Goal: Task Accomplishment & Management: Complete application form

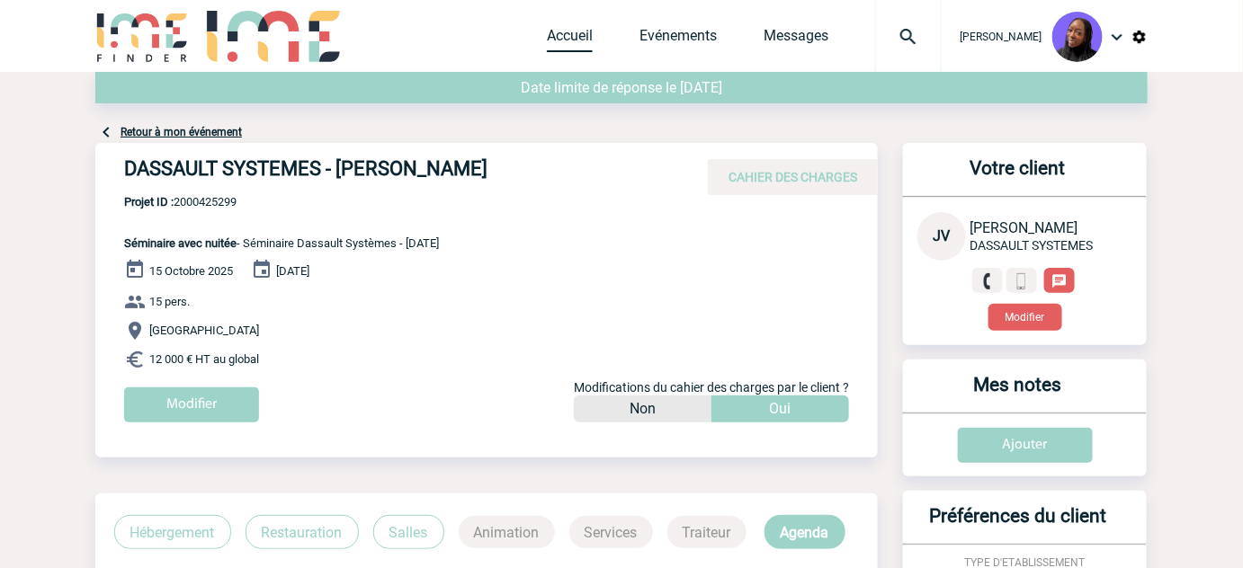
click at [589, 37] on link "Accueil" at bounding box center [570, 39] width 46 height 25
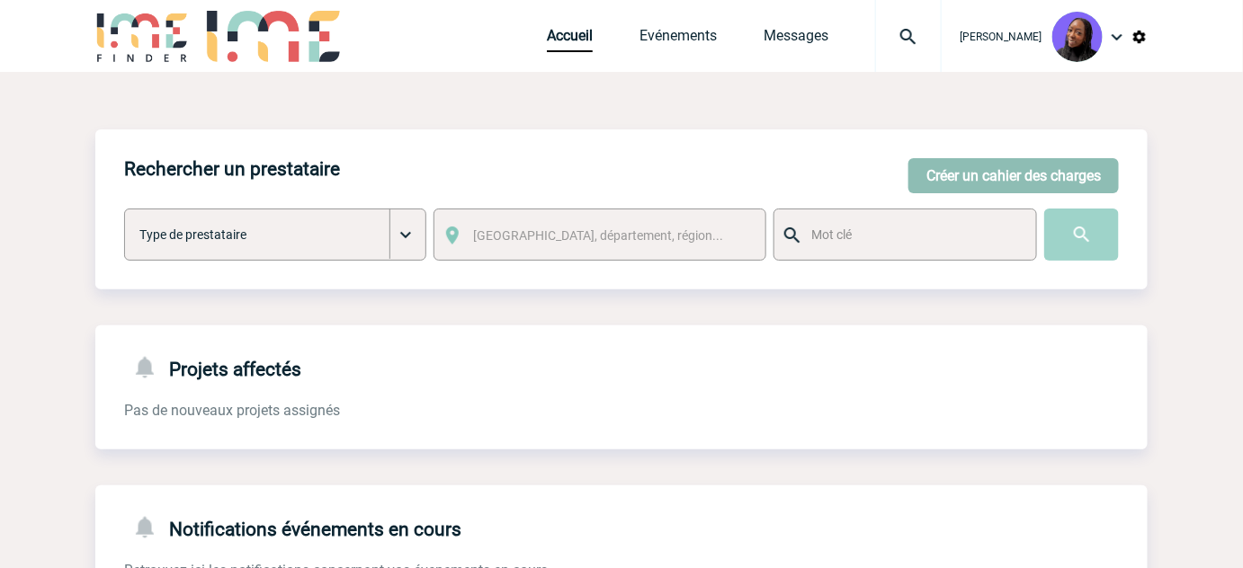
click at [1002, 178] on button "Créer un cahier des charges" at bounding box center [1014, 175] width 210 height 35
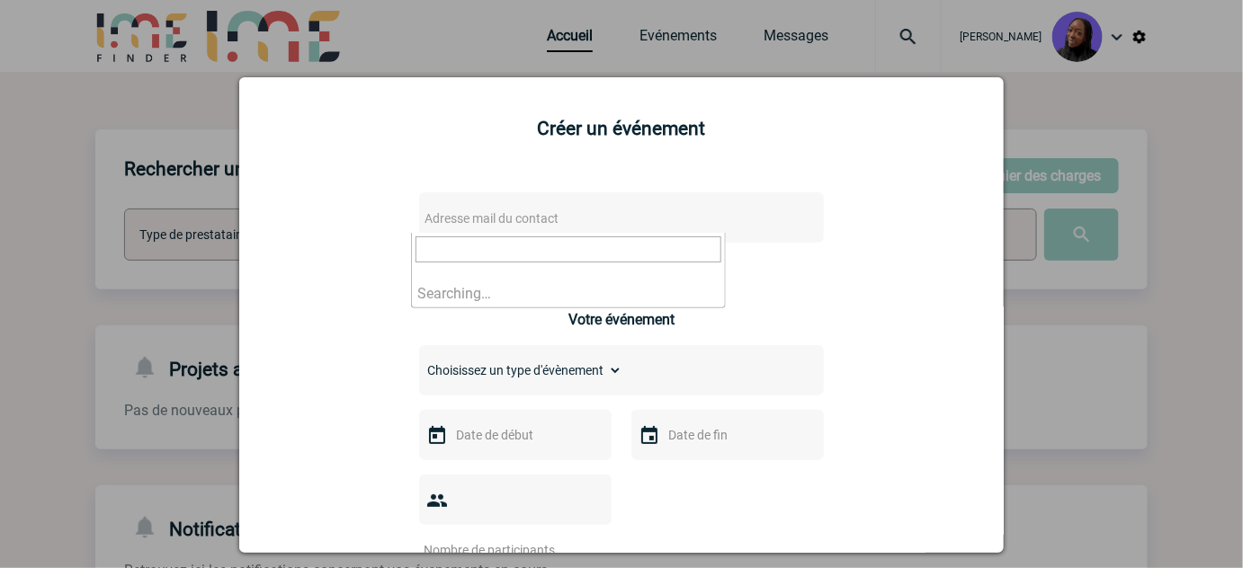
click at [523, 225] on span "Adresse mail du contact" at bounding box center [492, 218] width 134 height 14
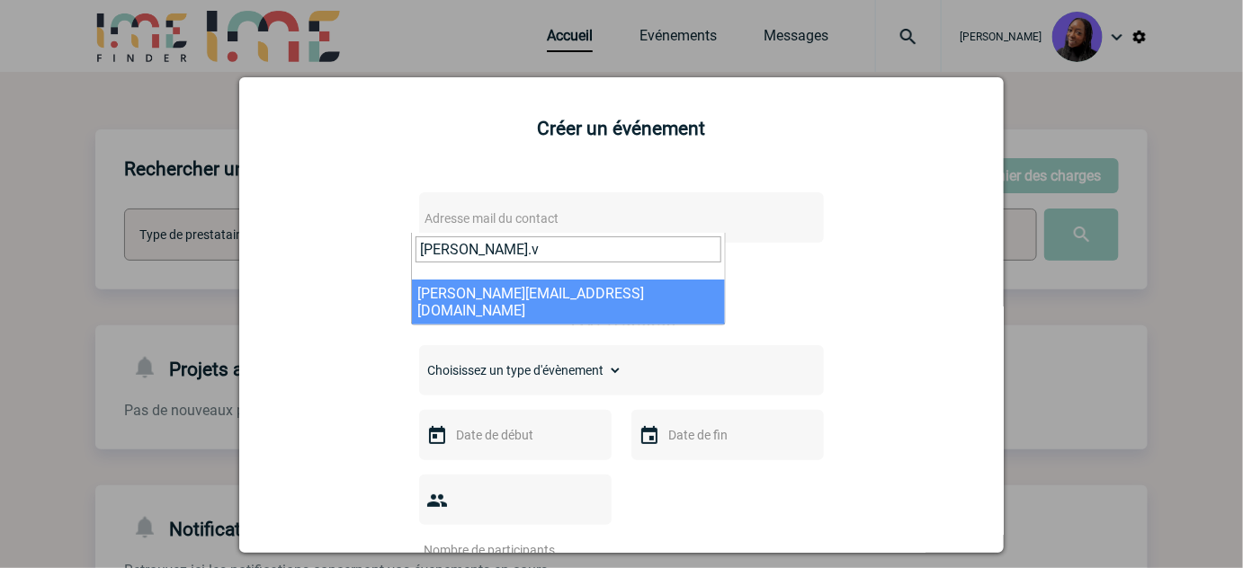
type input "pauline.v"
select select "130377"
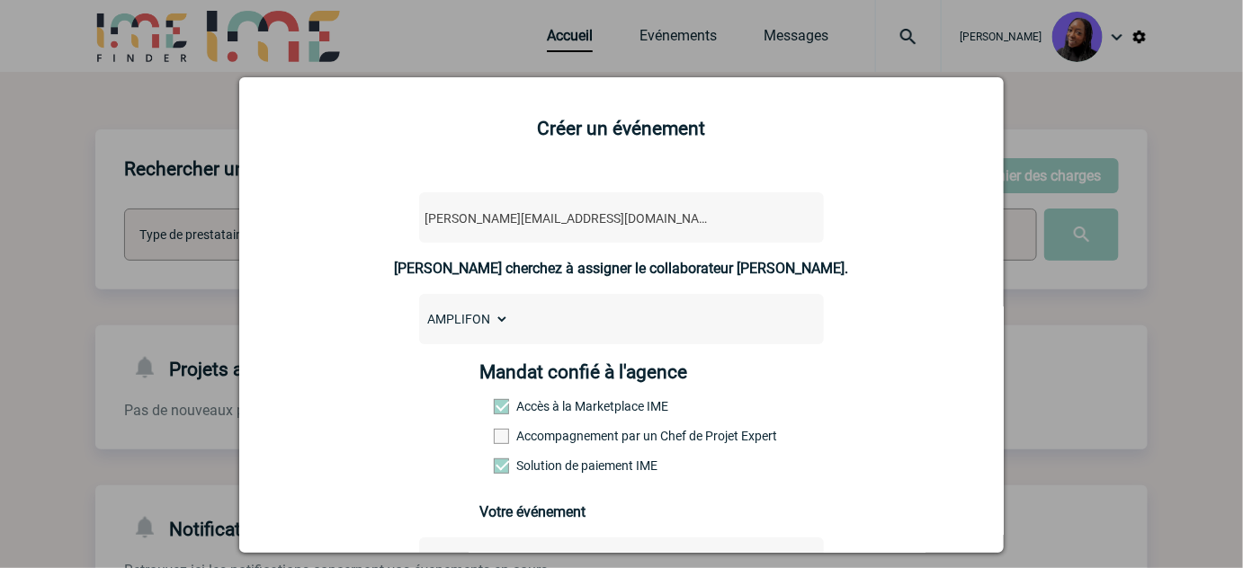
drag, startPoint x: 536, startPoint y: 443, endPoint x: 726, endPoint y: 432, distance: 190.2
click at [535, 443] on label "Accompagnement par un Chef de Projet Expert" at bounding box center [533, 436] width 79 height 14
click at [0, 0] on input "Accompagnement par un Chef de Projet Expert" at bounding box center [0, 0] width 0 height 0
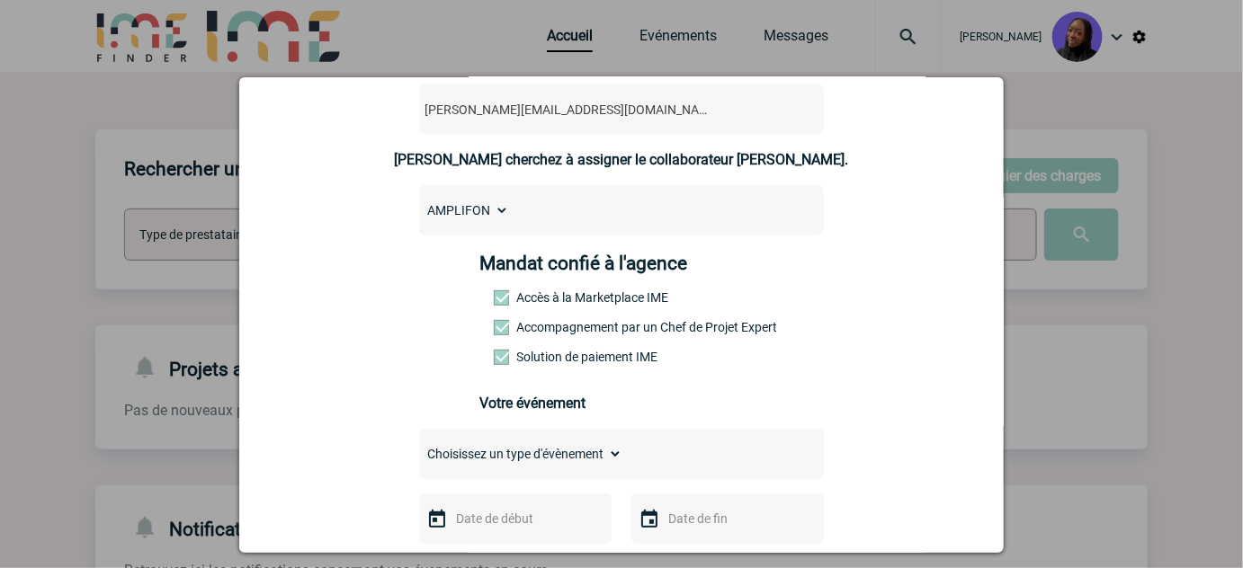
scroll to position [245, 0]
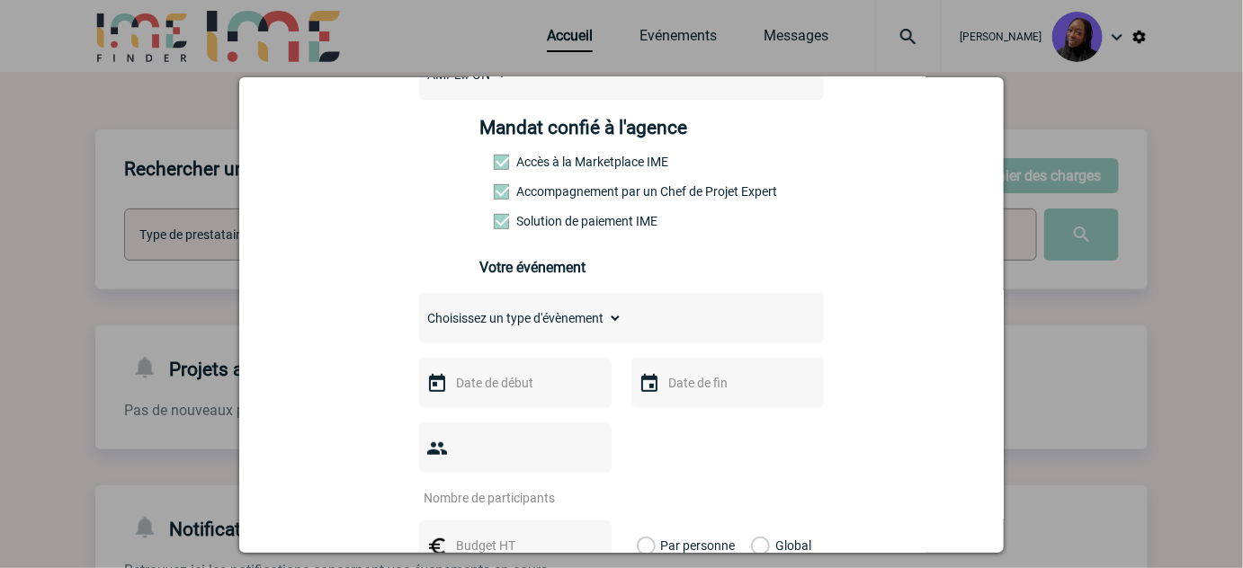
click at [534, 331] on select "Choisissez un type d'évènement Séminaire avec nuitée Séminaire sans nuitée Repa…" at bounding box center [520, 318] width 203 height 25
select select "3"
click at [419, 314] on select "Choisissez un type d'évènement Séminaire avec nuitée Séminaire sans nuitée Repa…" at bounding box center [520, 318] width 203 height 25
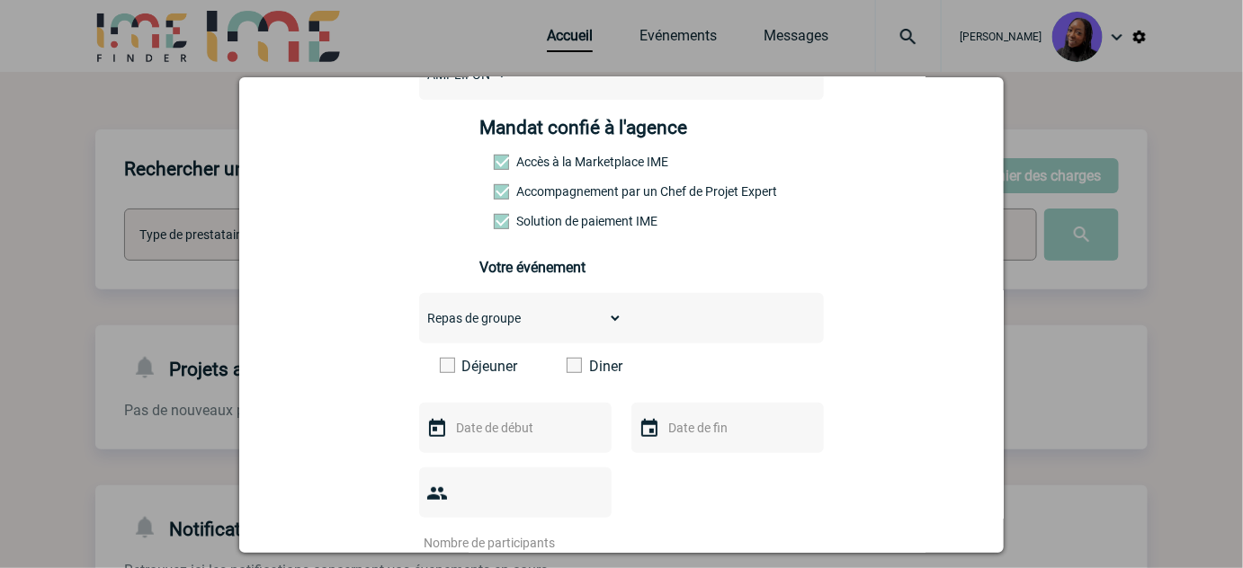
click at [567, 373] on span at bounding box center [574, 365] width 15 height 15
click at [0, 0] on input "Diner" at bounding box center [0, 0] width 0 height 0
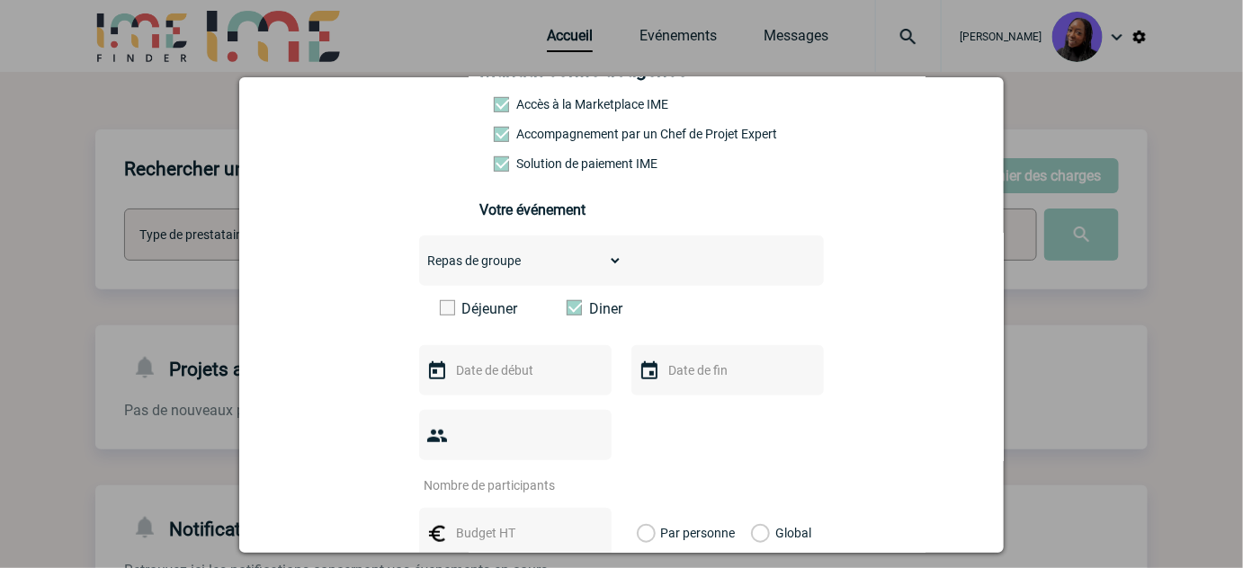
scroll to position [327, 0]
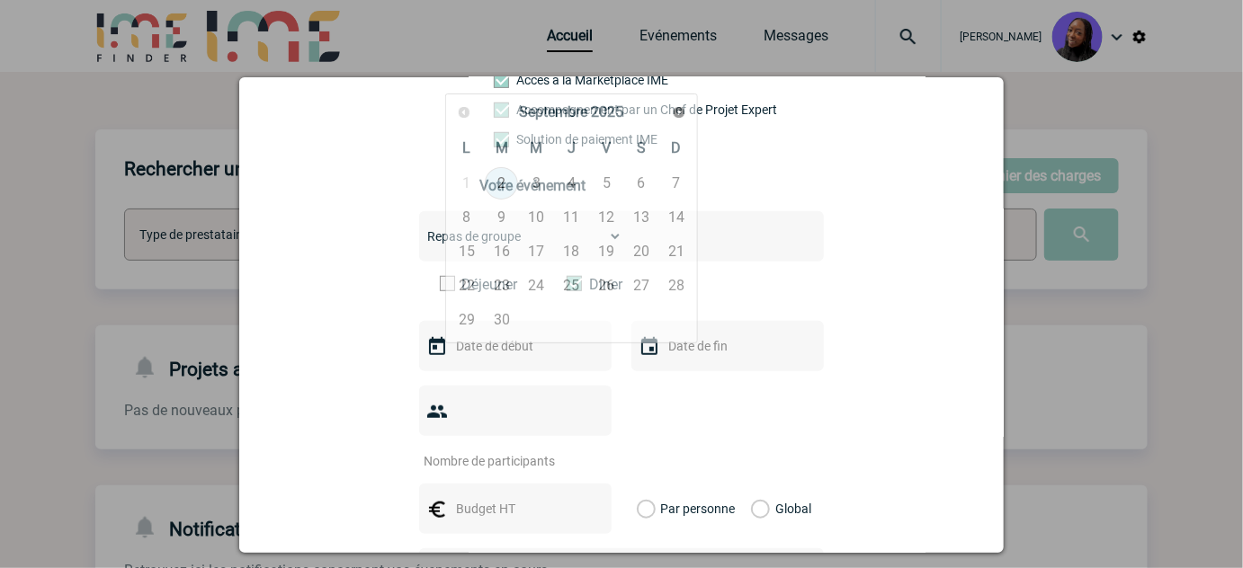
click at [505, 356] on input "text" at bounding box center [514, 346] width 124 height 23
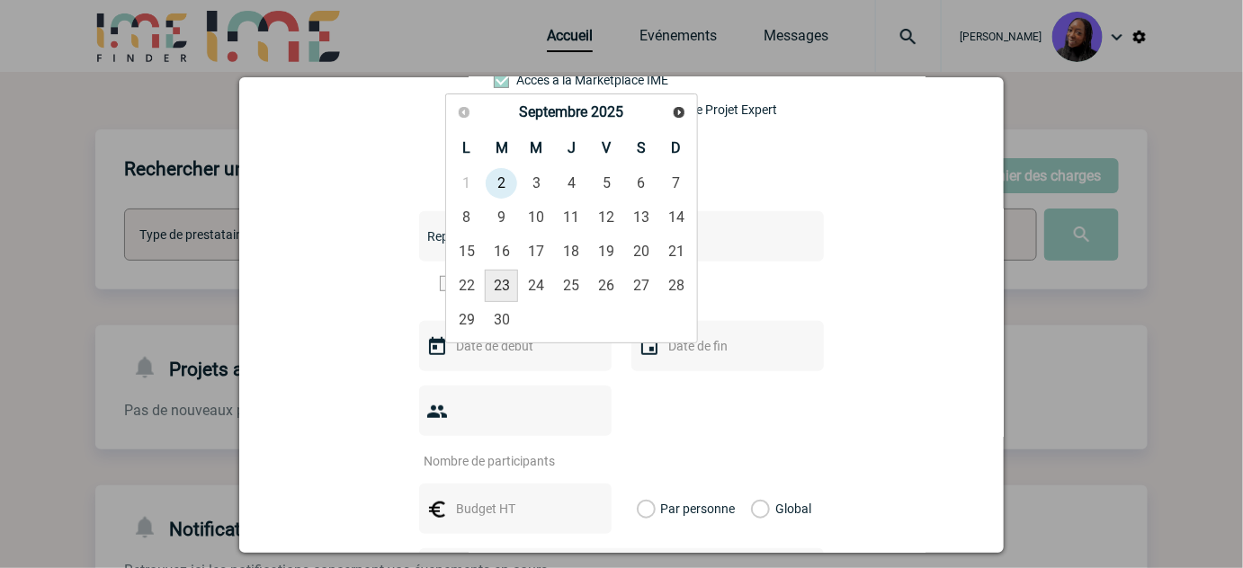
click at [504, 290] on link "23" at bounding box center [501, 286] width 33 height 32
type input "23-09-2025"
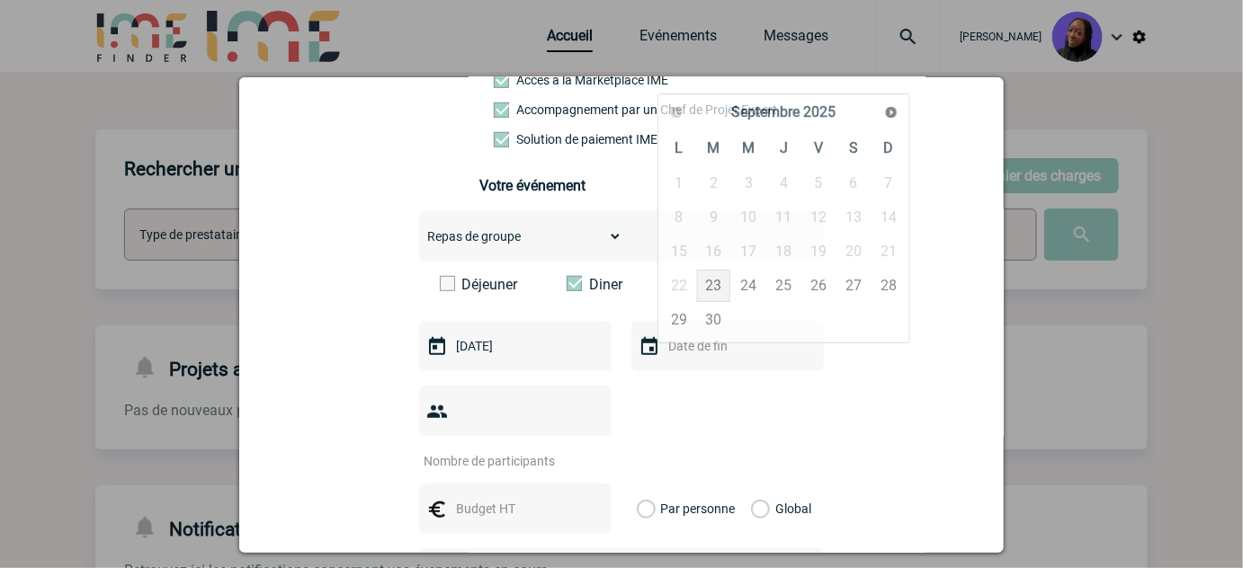
click at [728, 351] on input "text" at bounding box center [726, 346] width 124 height 23
click at [713, 283] on link "23" at bounding box center [713, 286] width 33 height 32
type input "23-09-2025"
click at [494, 450] on input "number" at bounding box center [503, 461] width 169 height 23
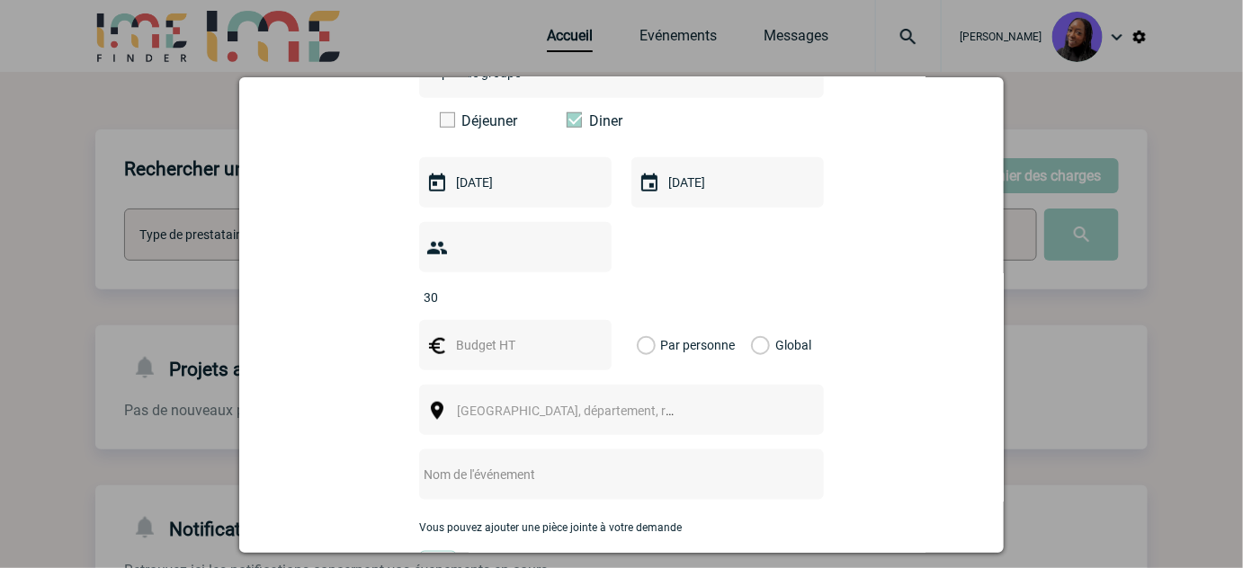
type input "30"
click at [491, 334] on input "text" at bounding box center [514, 345] width 124 height 23
type input "6149"
drag, startPoint x: 750, startPoint y: 320, endPoint x: 731, endPoint y: 327, distance: 20.2
click at [751, 322] on label "Global" at bounding box center [757, 345] width 12 height 50
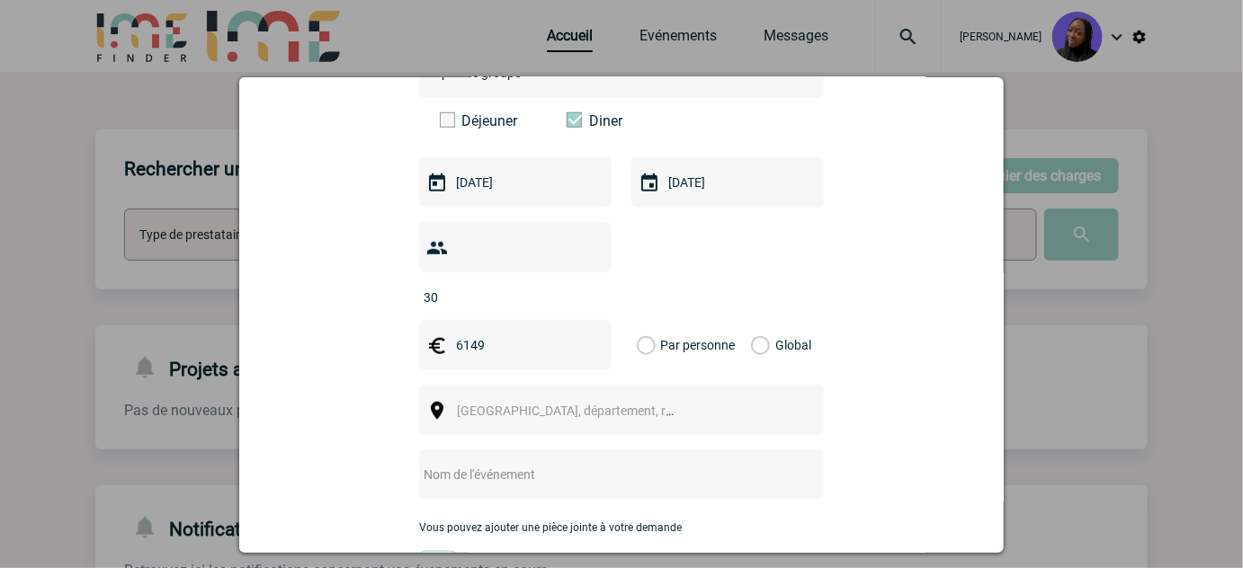
click at [0, 0] on input "Global" at bounding box center [0, 0] width 0 height 0
click at [605, 398] on span "Ville, département, région..." at bounding box center [573, 410] width 247 height 25
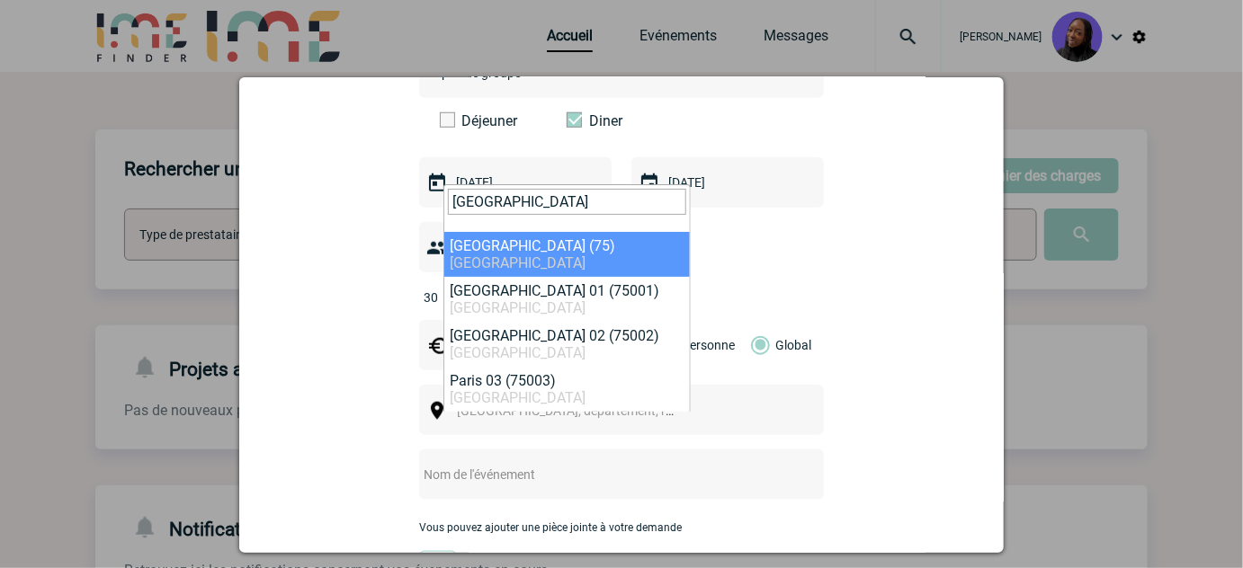
type input "[GEOGRAPHIC_DATA]"
drag, startPoint x: 518, startPoint y: 245, endPoint x: 512, endPoint y: 318, distance: 73.1
select select "3"
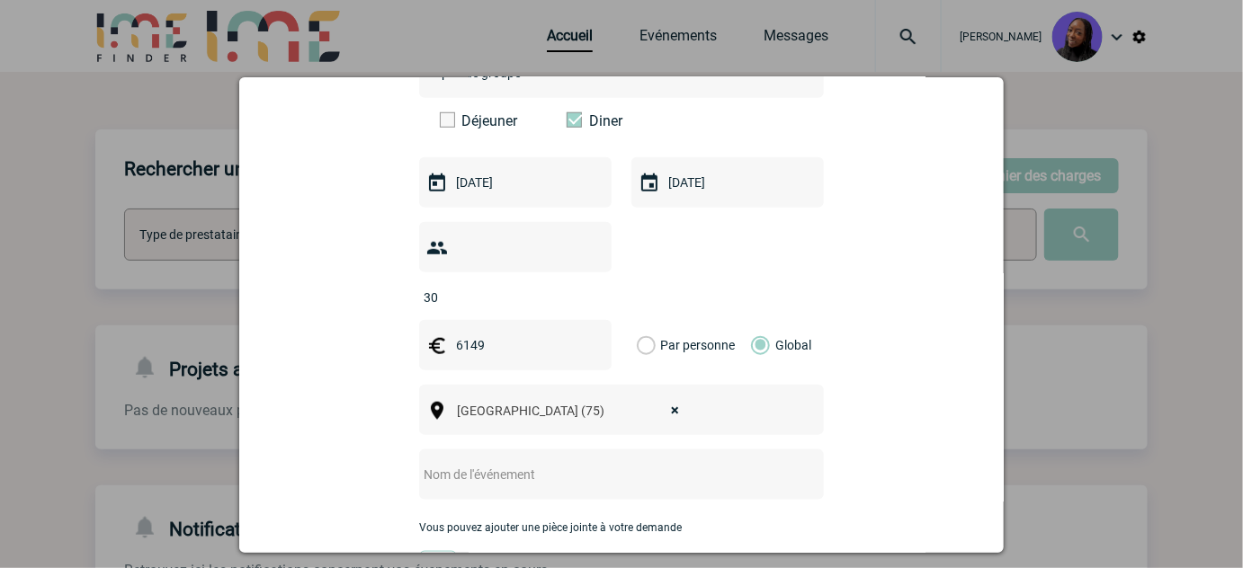
click at [451, 463] on input "text" at bounding box center [597, 474] width 357 height 23
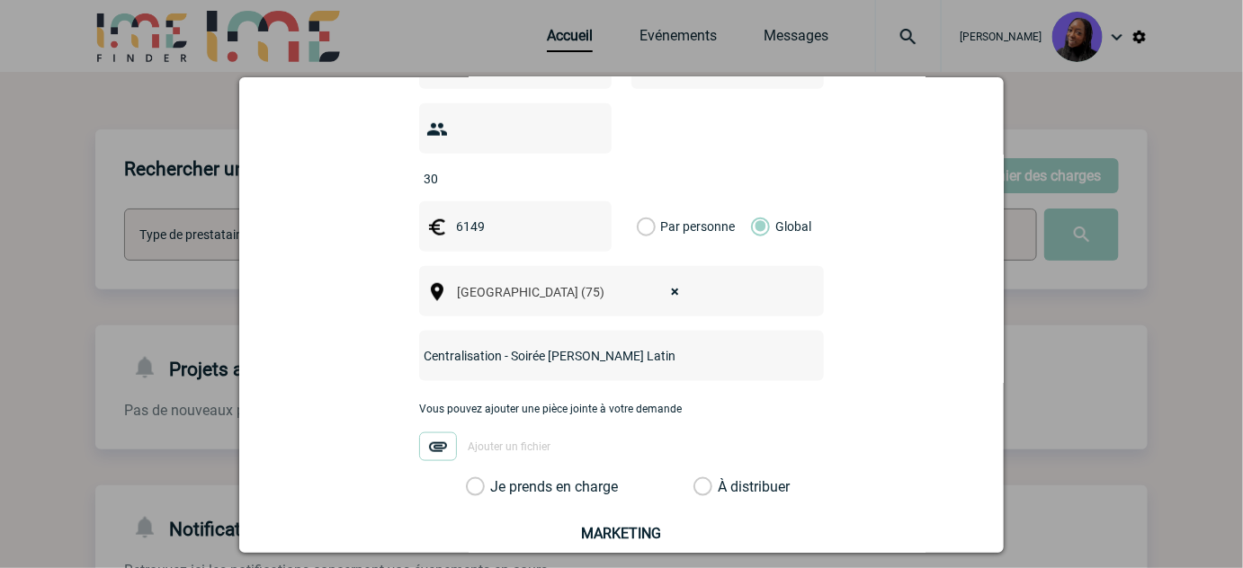
scroll to position [793, 0]
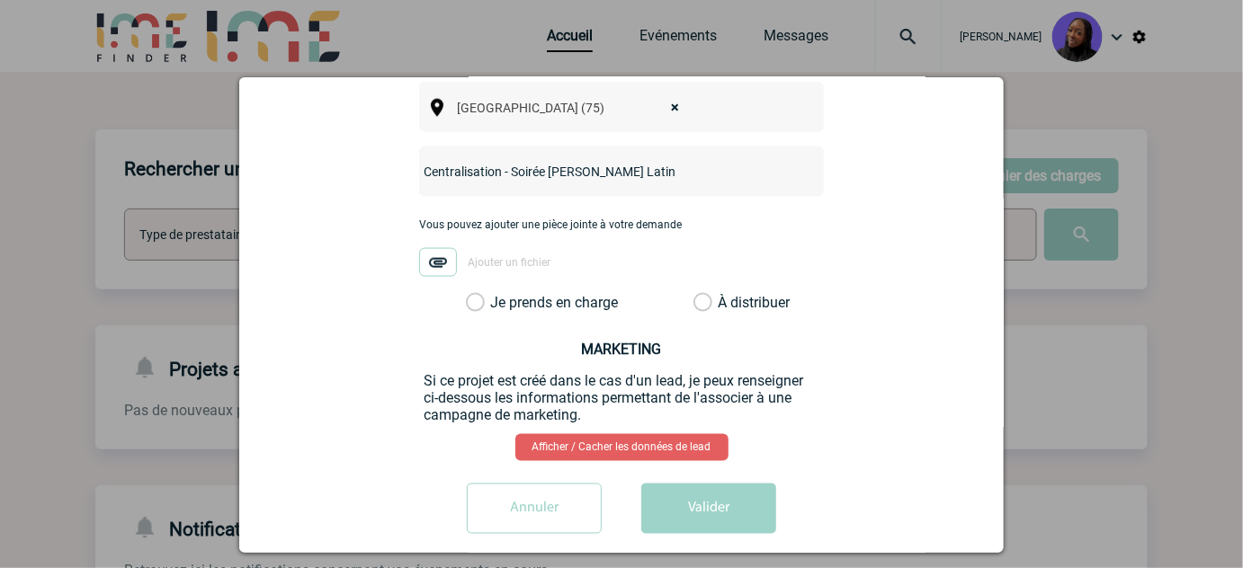
type input "Centralisation - Soirée Napoléon Paradis Latin"
click at [470, 294] on label "Je prends en charge" at bounding box center [481, 303] width 31 height 18
click at [0, 0] on input "Je prends en charge" at bounding box center [0, 0] width 0 height 0
click at [713, 484] on button "Valider" at bounding box center [708, 509] width 135 height 50
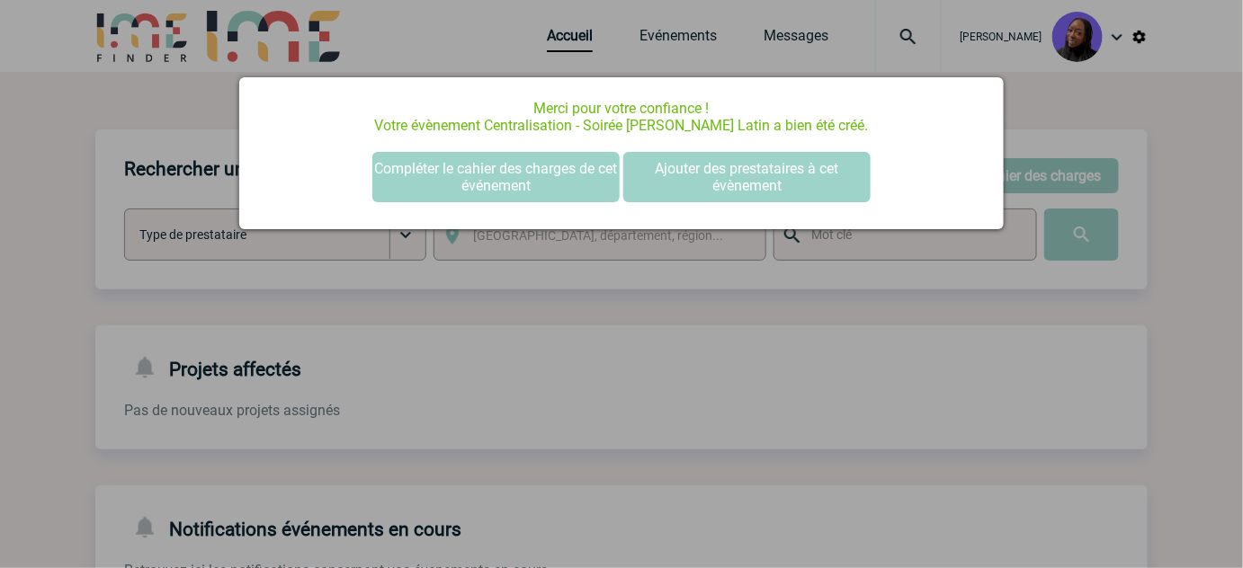
scroll to position [0, 0]
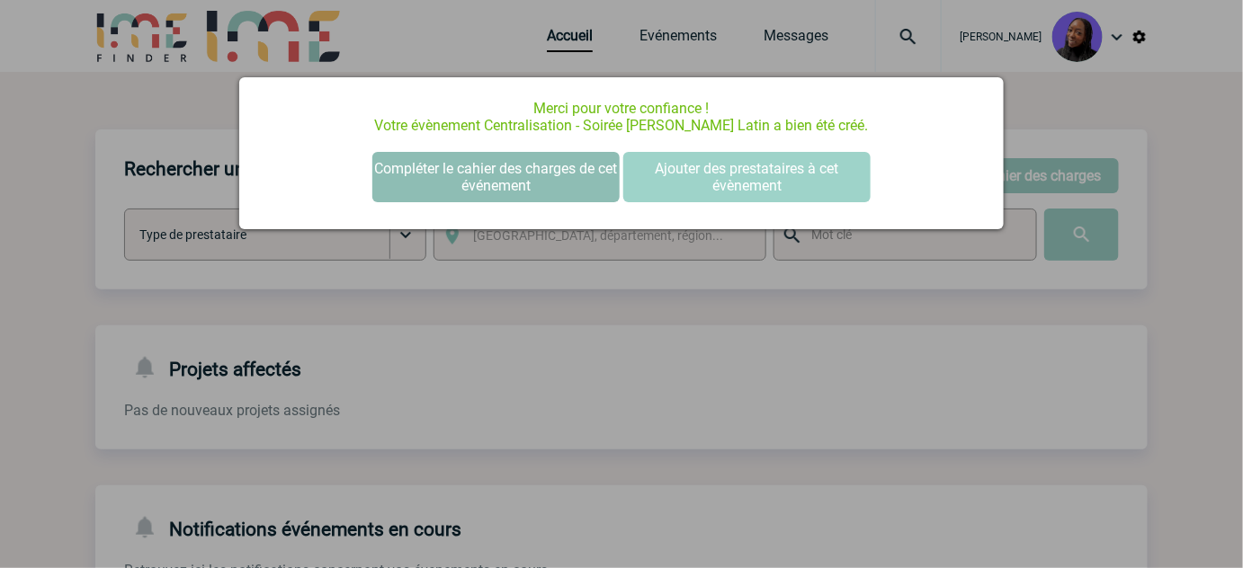
click at [551, 179] on button "Compléter le cahier des charges de cet événement" at bounding box center [495, 177] width 247 height 50
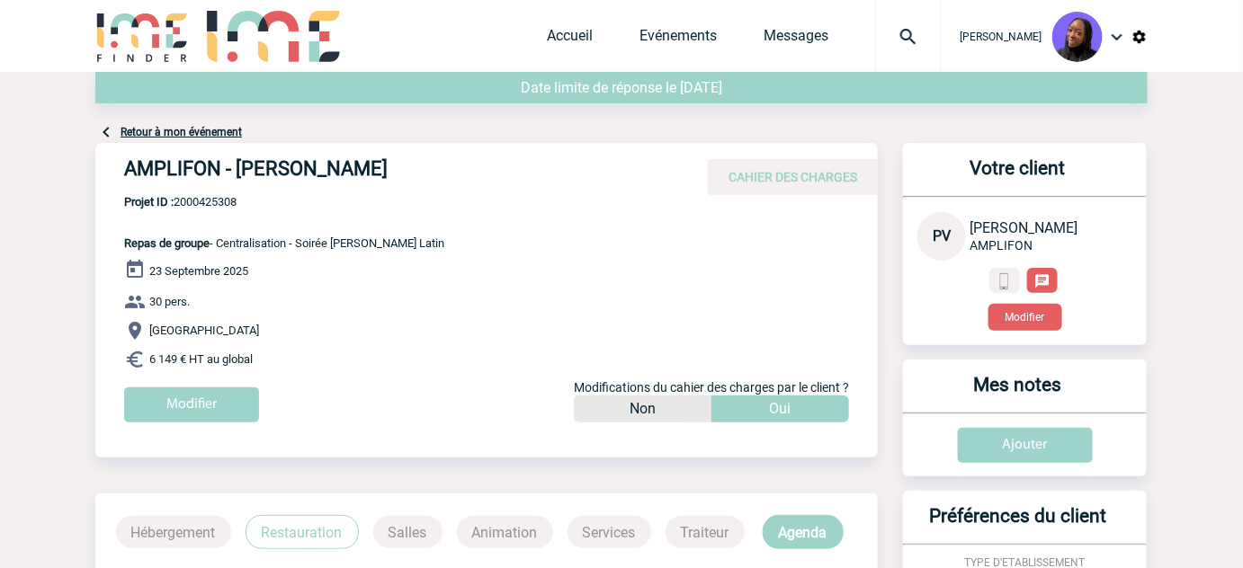
click at [271, 177] on h4 "AMPLIFON - [PERSON_NAME]" at bounding box center [394, 172] width 540 height 31
click at [264, 175] on h4 "AMPLIFON - [PERSON_NAME]" at bounding box center [394, 172] width 540 height 31
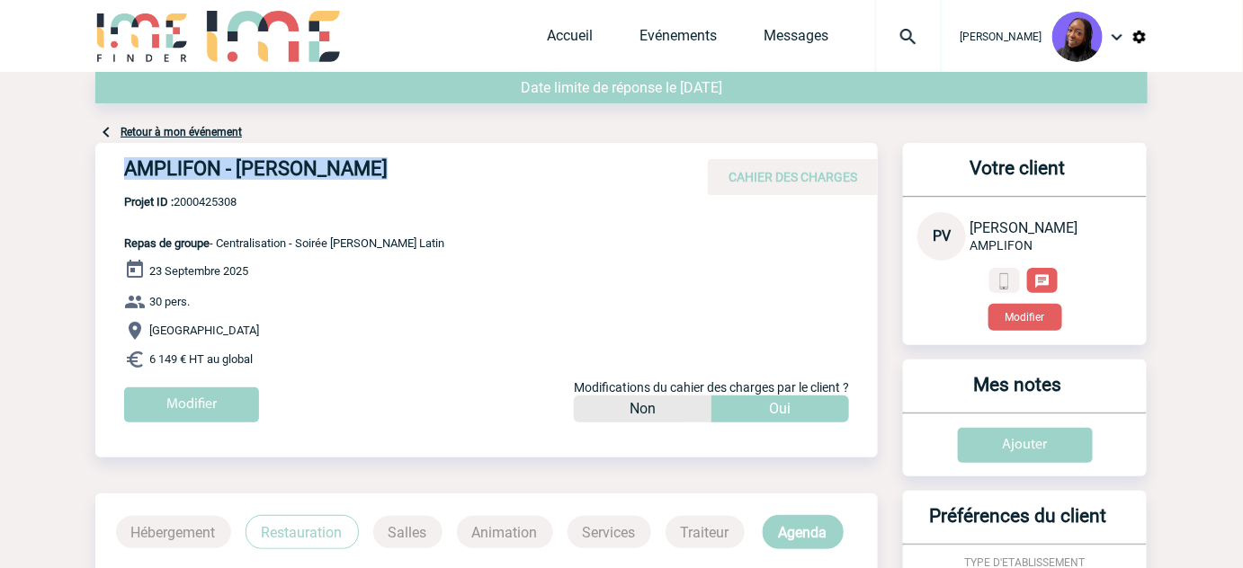
click at [264, 175] on h4 "AMPLIFON - [PERSON_NAME]" at bounding box center [394, 172] width 540 height 31
click at [226, 198] on span "Projet ID : 2000425308" at bounding box center [284, 201] width 320 height 13
copy span "2000425308"
drag, startPoint x: 332, startPoint y: 337, endPoint x: 318, endPoint y: 343, distance: 14.5
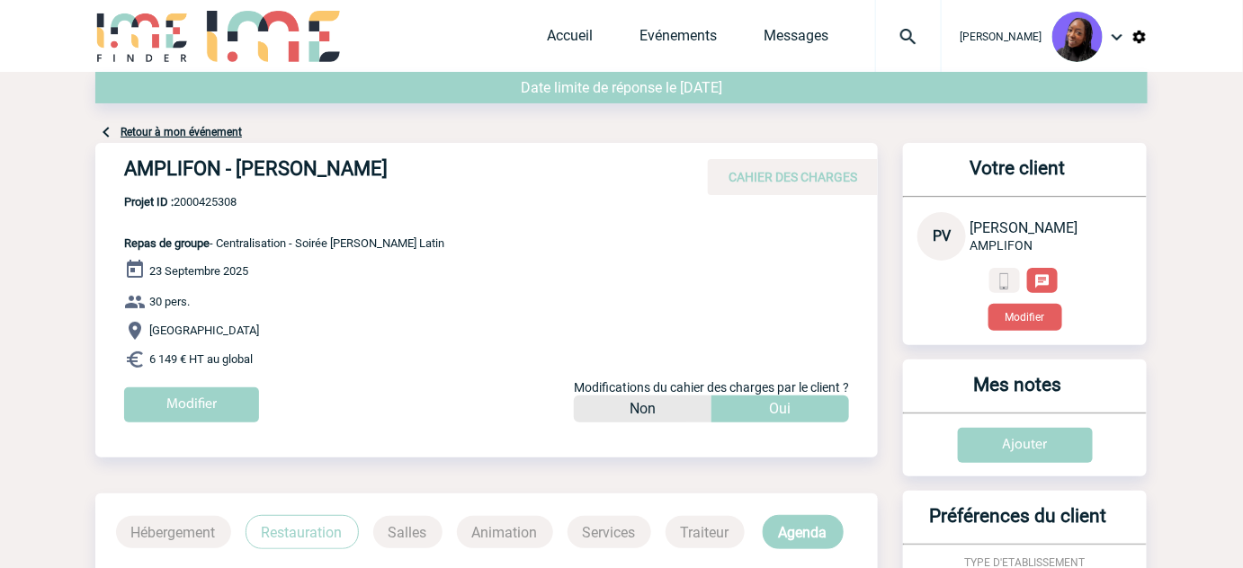
click at [327, 338] on p "[GEOGRAPHIC_DATA]" at bounding box center [501, 331] width 754 height 22
drag, startPoint x: 268, startPoint y: 363, endPoint x: 121, endPoint y: 247, distance: 187.7
click at [121, 247] on div "AMPLIFON - [PERSON_NAME] CAHIER DES CHARGES AMPLIFON - [PERSON_NAME] - Repas de…" at bounding box center [486, 289] width 783 height 293
copy div "Repas de groupe - Centralisation - Soirée [PERSON_NAME] Latin [DATE] 30 pers. […"
